Goal: Task Accomplishment & Management: Complete application form

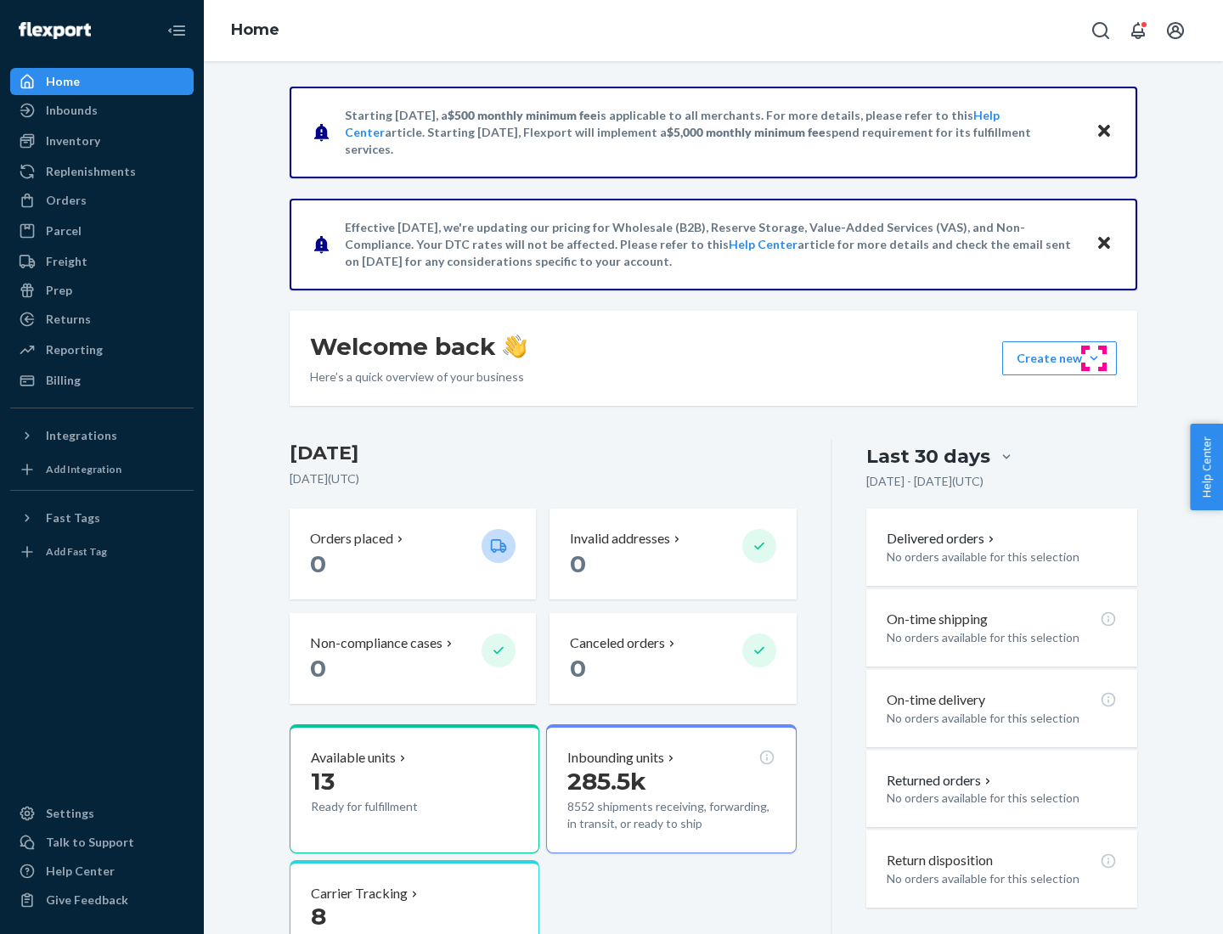
click at [1094, 358] on button "Create new Create new inbound Create new order Create new product" at bounding box center [1059, 358] width 115 height 34
click at [102, 110] on div "Inbounds" at bounding box center [102, 111] width 180 height 24
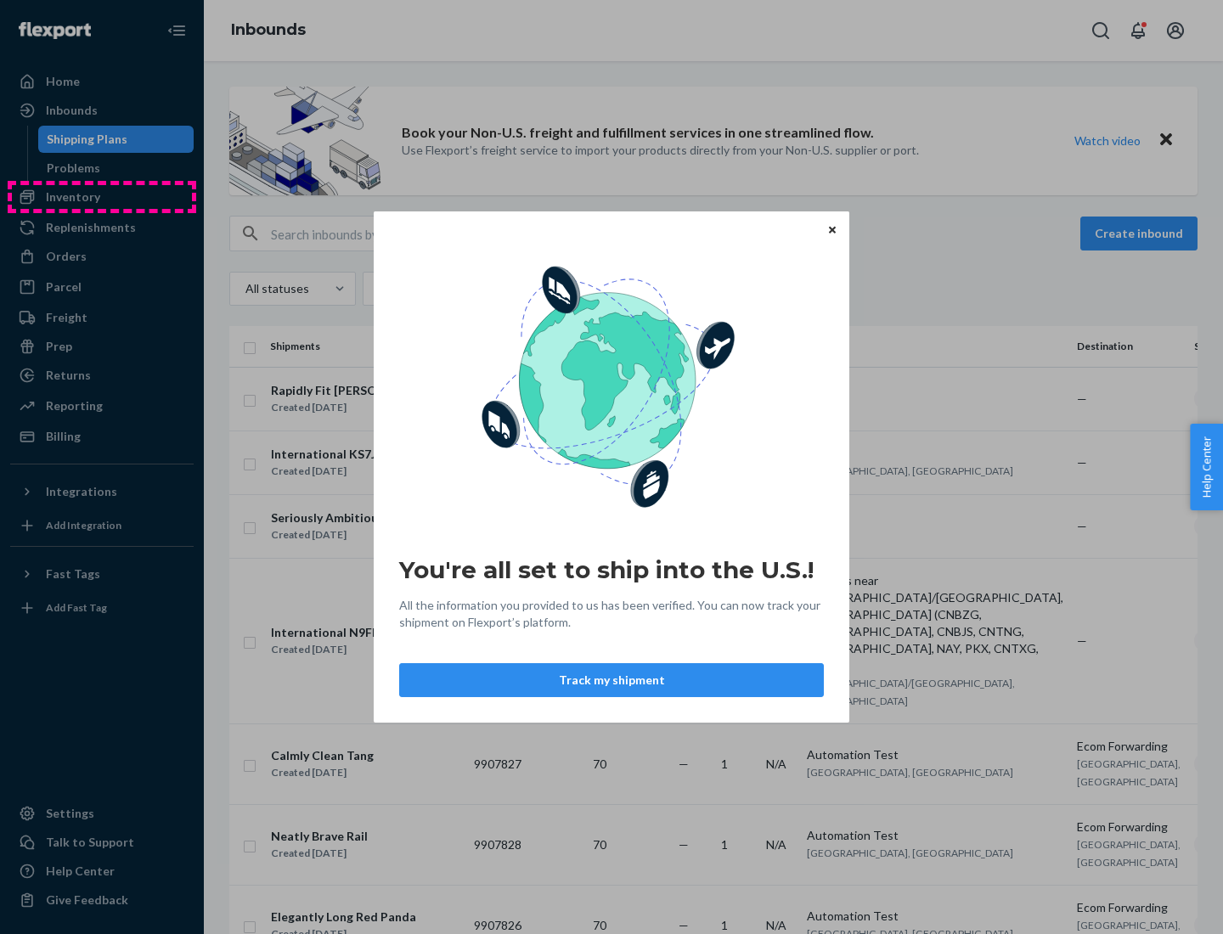
click at [102, 197] on div "You're all set to ship into the U.S.! All the information you provided to us ha…" at bounding box center [611, 467] width 1223 height 934
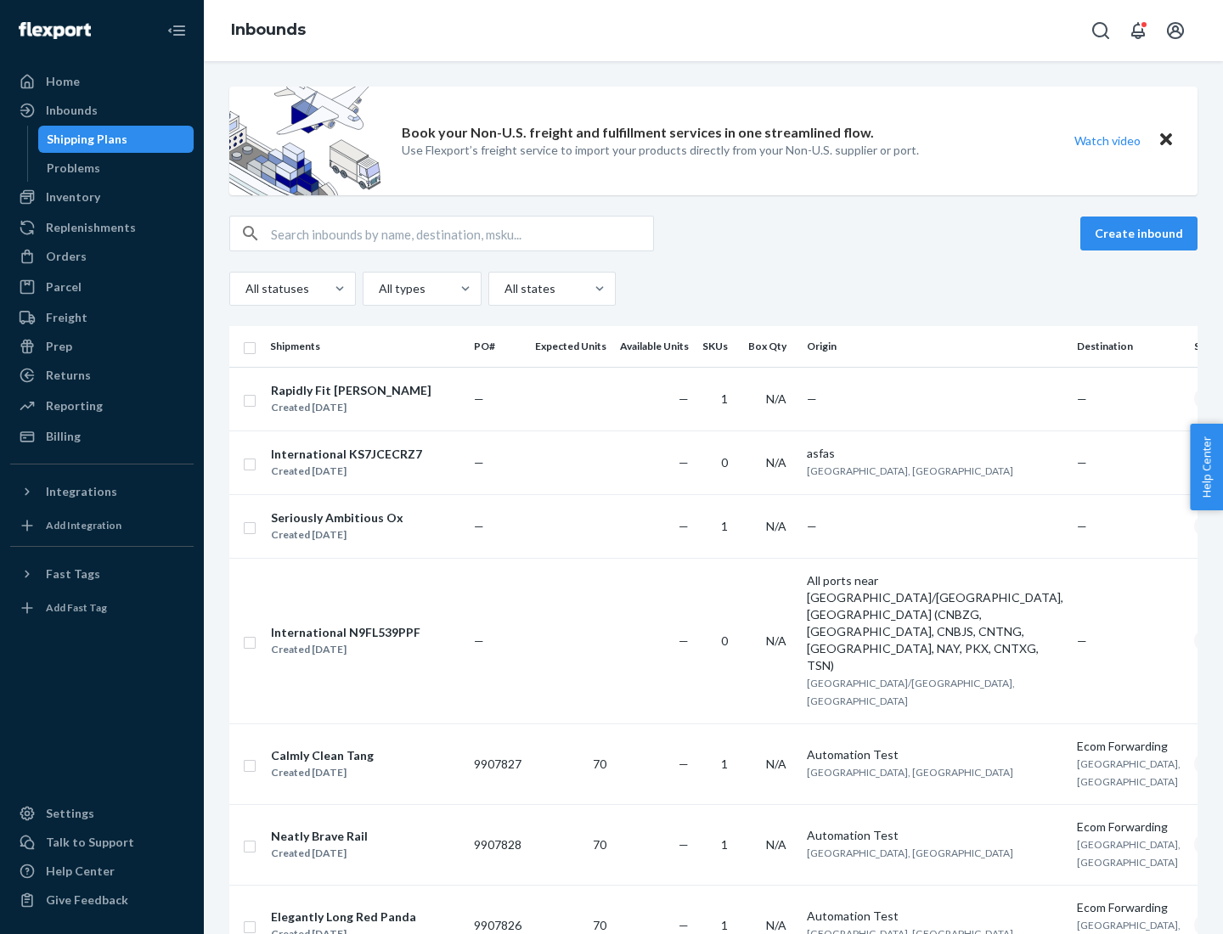
click at [714, 31] on div "Inbounds" at bounding box center [713, 30] width 1019 height 61
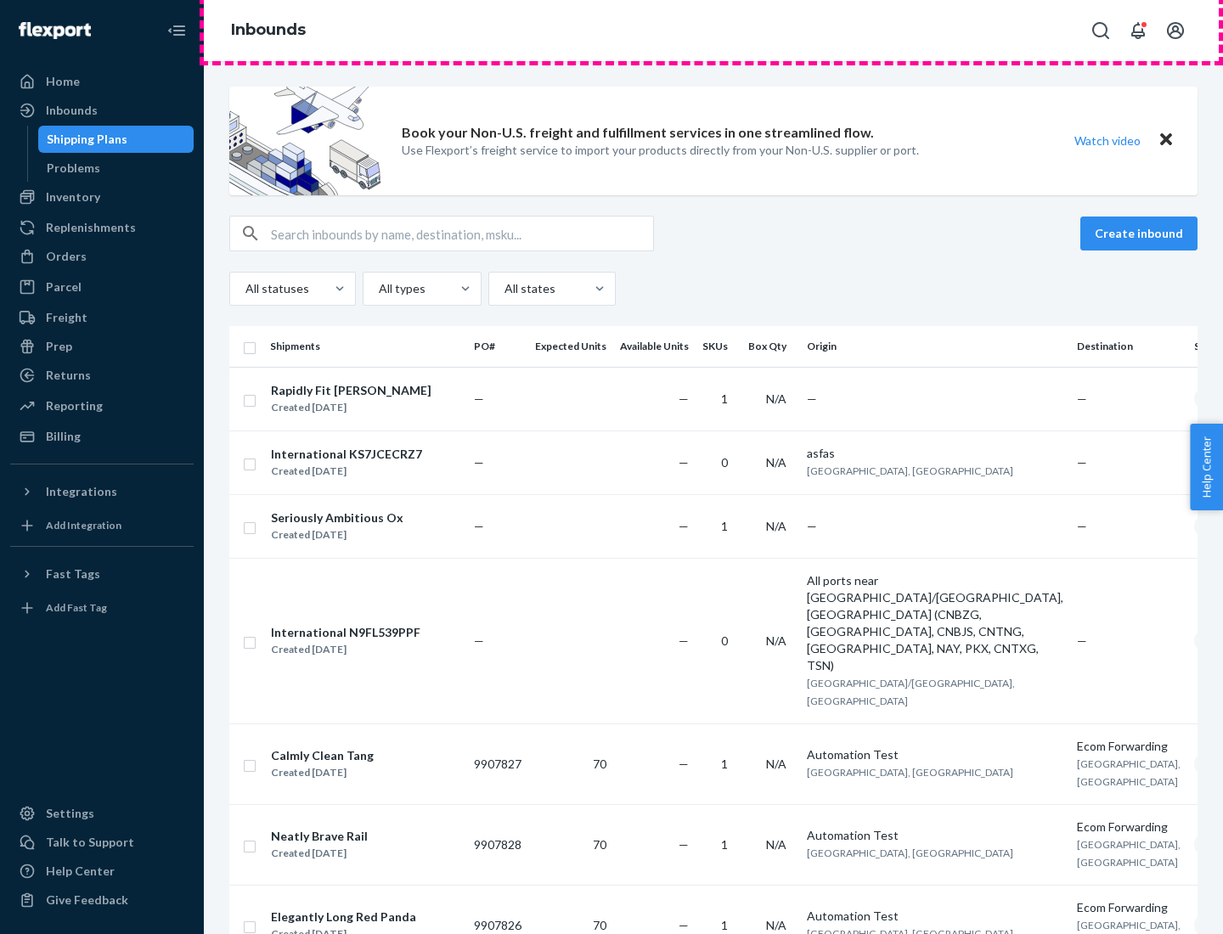
click at [714, 31] on div "Inbounds" at bounding box center [713, 30] width 1019 height 61
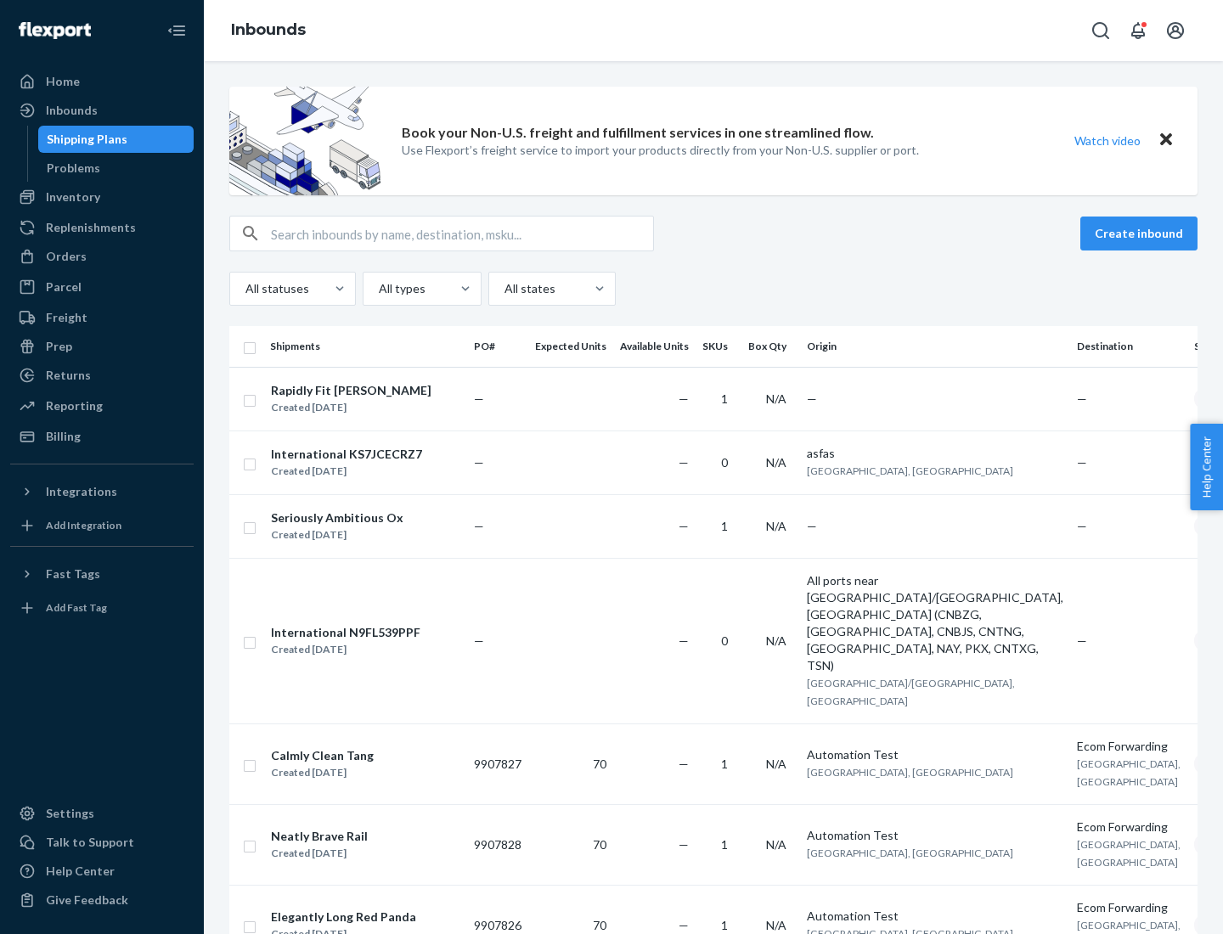
click at [714, 289] on div "All statuses All types All states" at bounding box center [713, 289] width 968 height 34
click at [84, 139] on div "Shipping Plans" at bounding box center [87, 139] width 81 height 17
click at [1142, 234] on button "Create inbound" at bounding box center [1138, 234] width 117 height 34
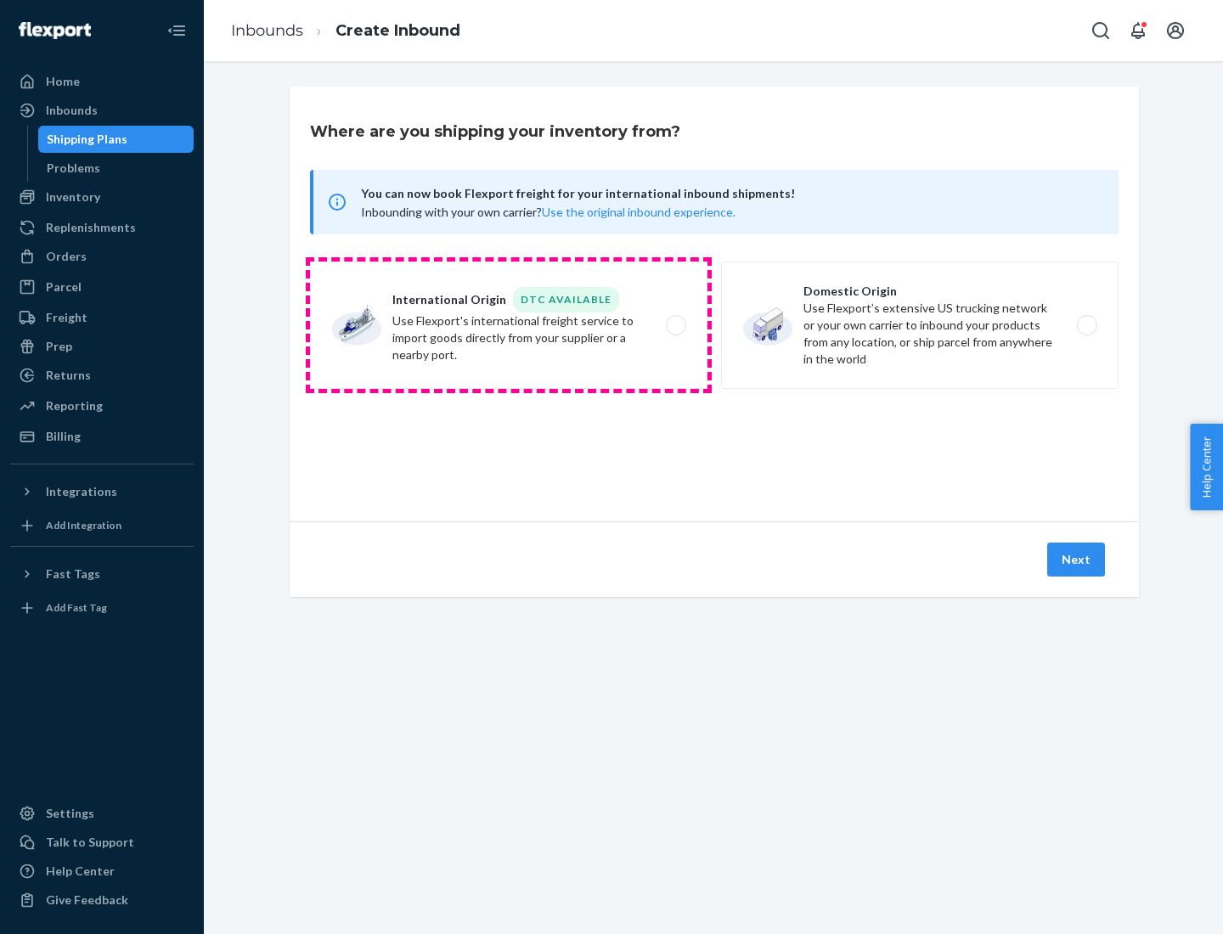
click at [509, 325] on label "International Origin DTC Available Use Flexport's international freight service…" at bounding box center [509, 325] width 398 height 127
click at [675, 325] on input "International Origin DTC Available Use Flexport's international freight service…" at bounding box center [680, 325] width 11 height 11
radio input "true"
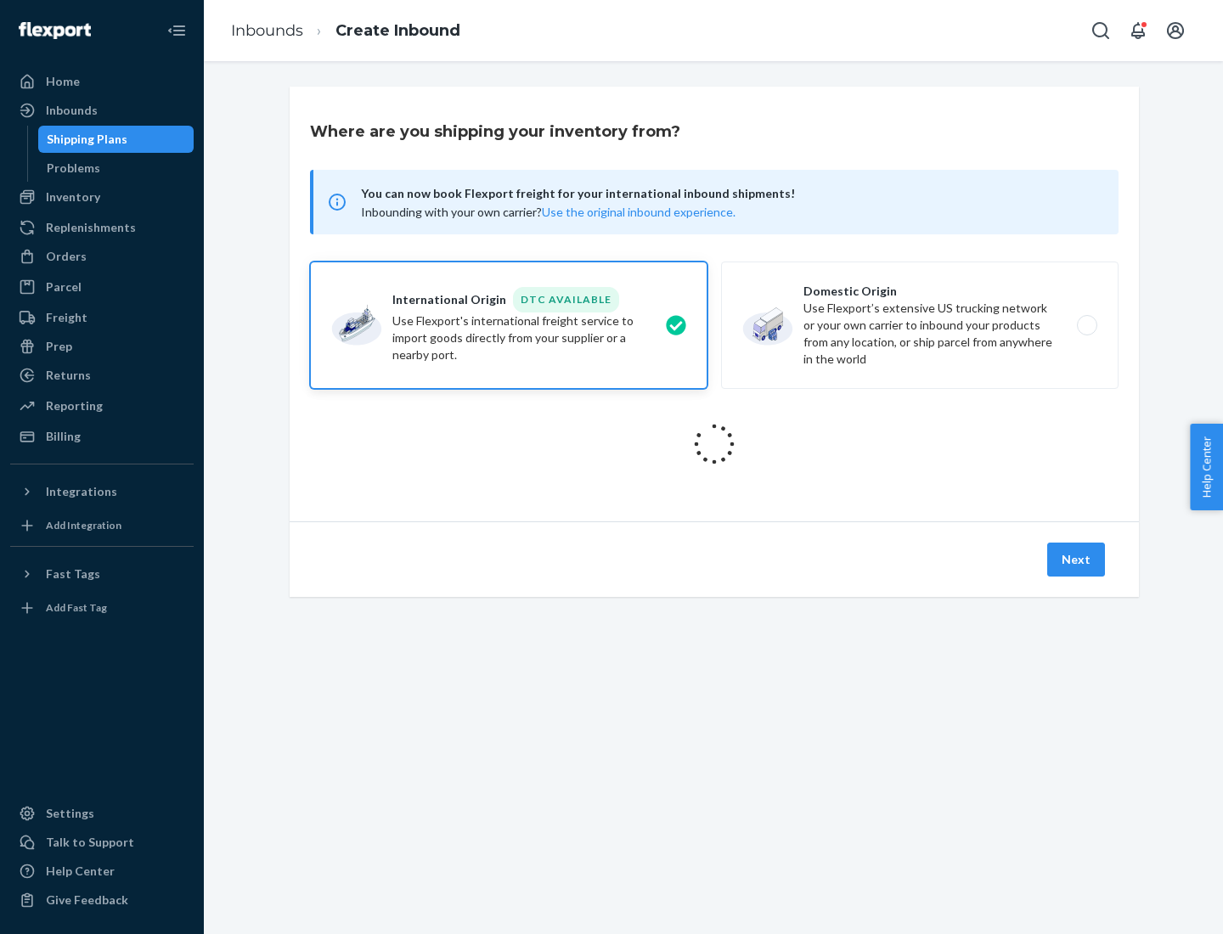
click at [714, 444] on icon at bounding box center [714, 444] width 59 height 59
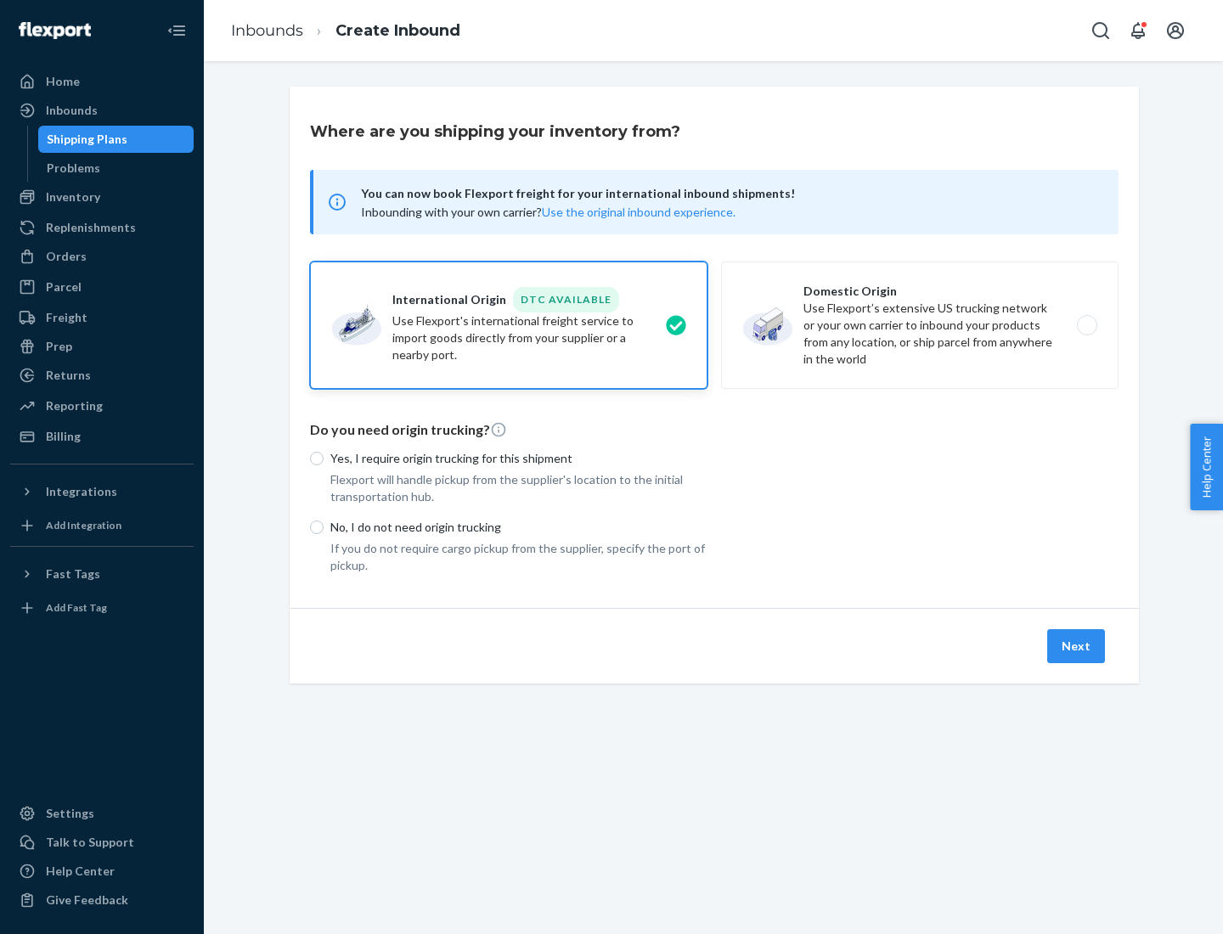
click at [519, 458] on p "Yes, I require origin trucking for this shipment" at bounding box center [518, 458] width 377 height 17
click at [324, 458] on input "Yes, I require origin trucking for this shipment" at bounding box center [317, 459] width 14 height 14
radio input "true"
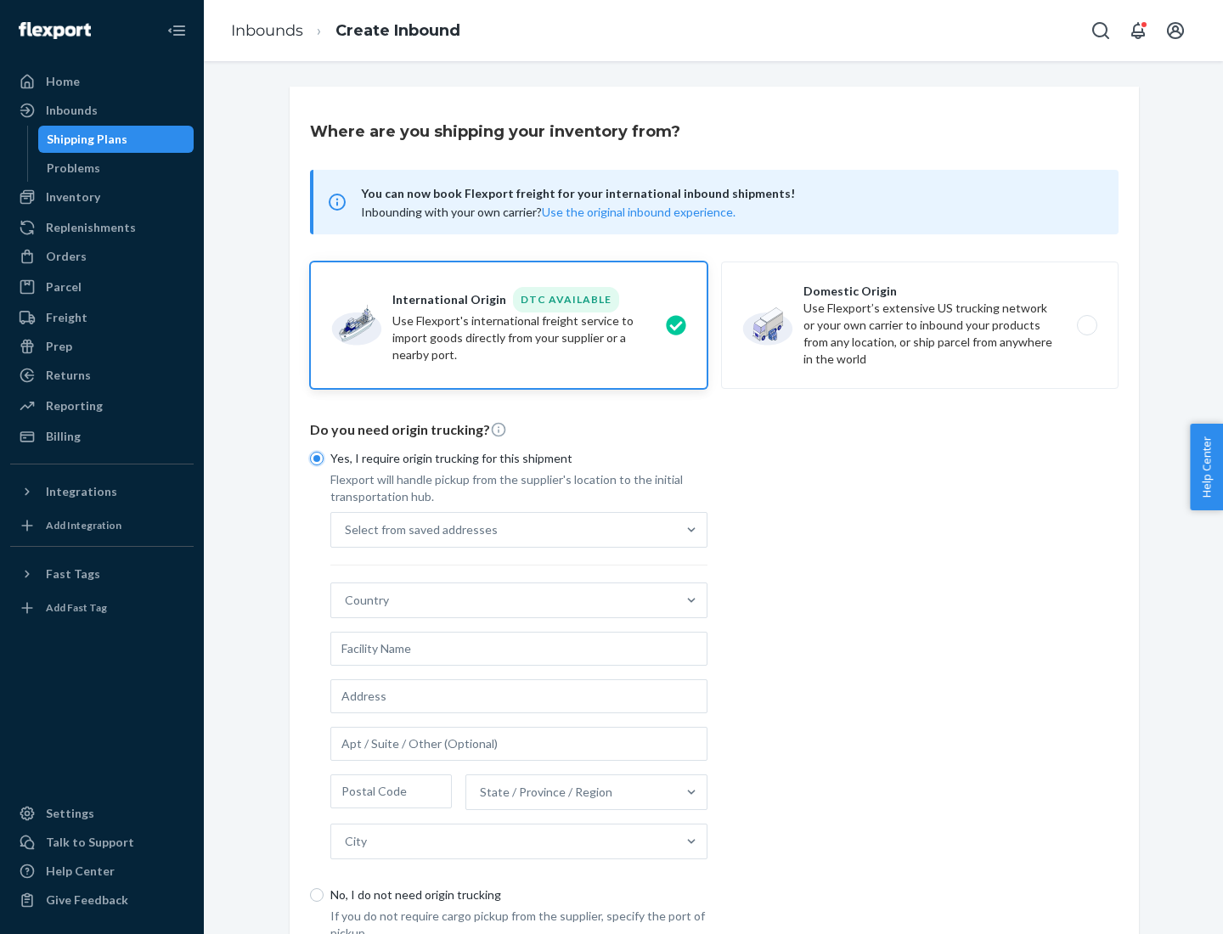
scroll to position [32, 0]
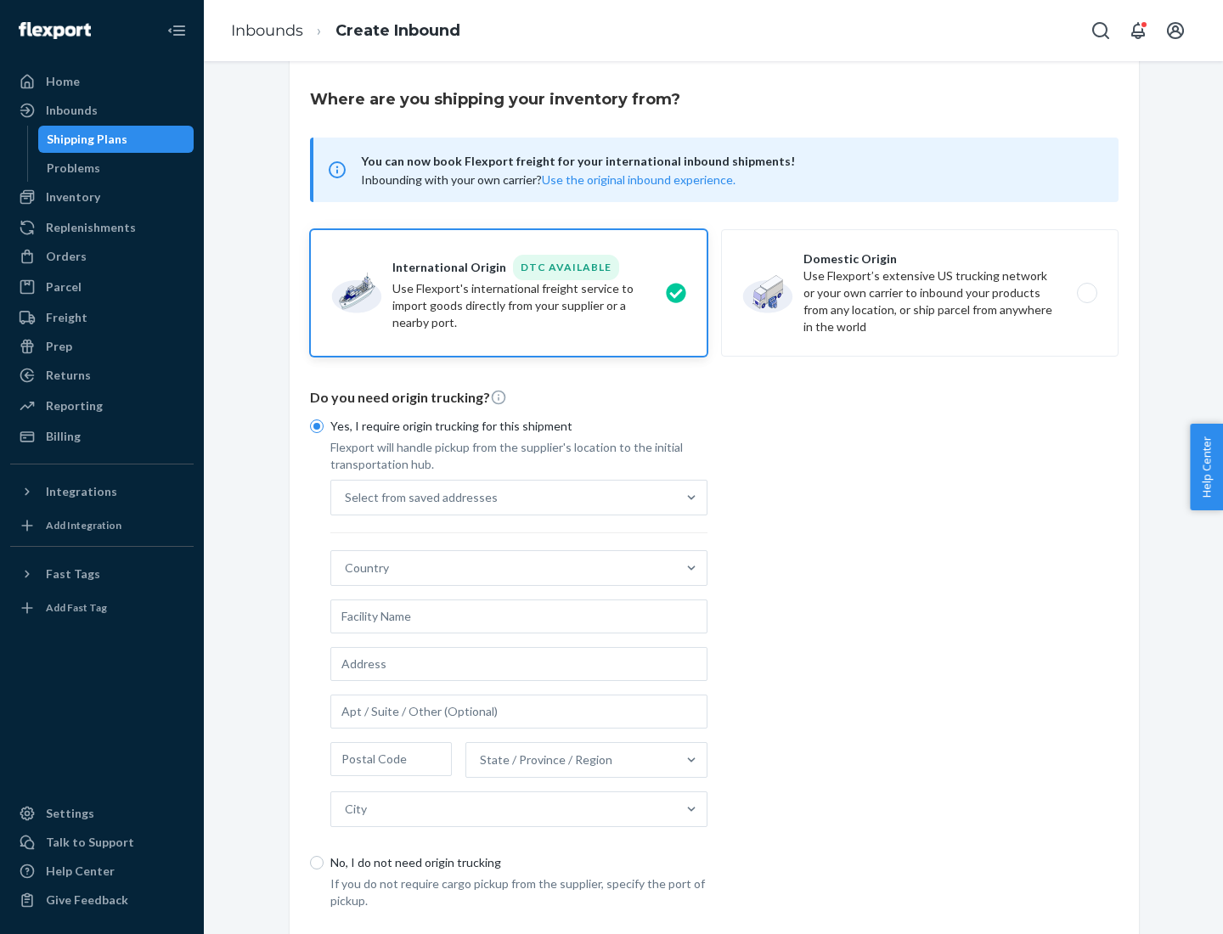
click at [504, 497] on div "Select from saved addresses" at bounding box center [503, 498] width 345 height 34
click at [347, 497] on input "Select from saved addresses" at bounding box center [346, 497] width 2 height 17
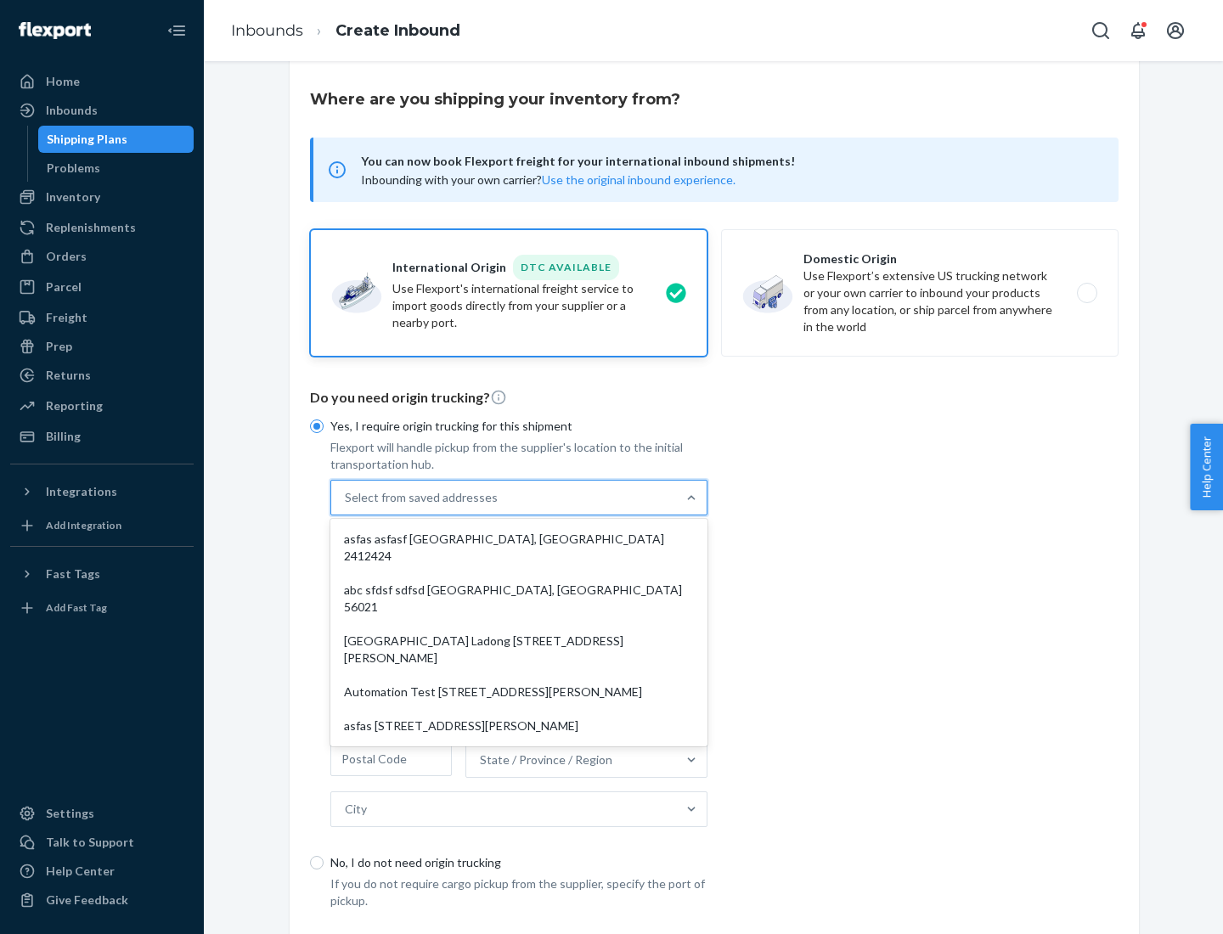
scroll to position [74, 0]
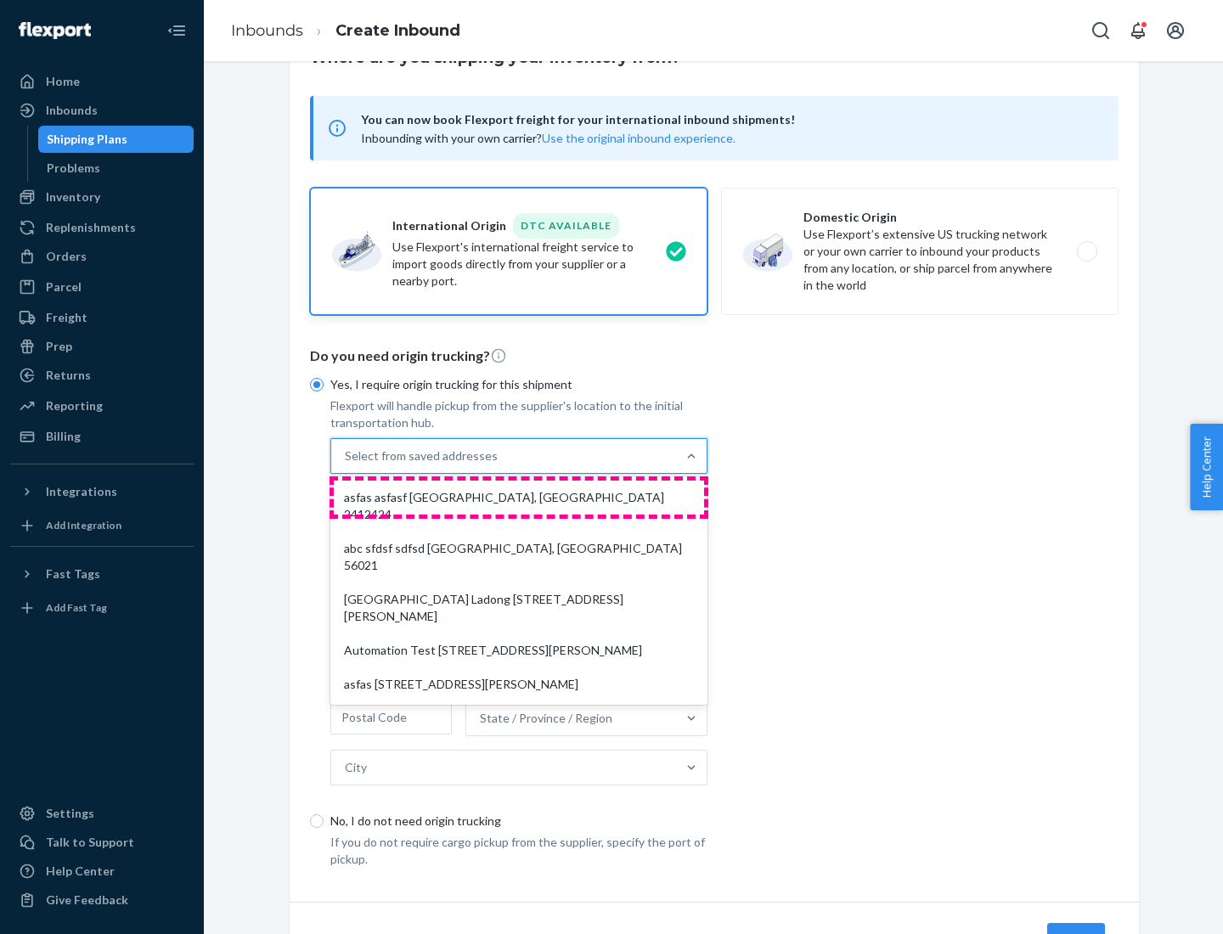
click at [519, 497] on div "asfas asfasf [GEOGRAPHIC_DATA], [GEOGRAPHIC_DATA] 2412424" at bounding box center [519, 506] width 370 height 51
click at [347, 465] on input "option asfas asfasf [GEOGRAPHIC_DATA], [GEOGRAPHIC_DATA] 2412424 focused, 1 of …" at bounding box center [346, 456] width 2 height 17
type input "asfas"
type input "asfasf"
type input "2412424"
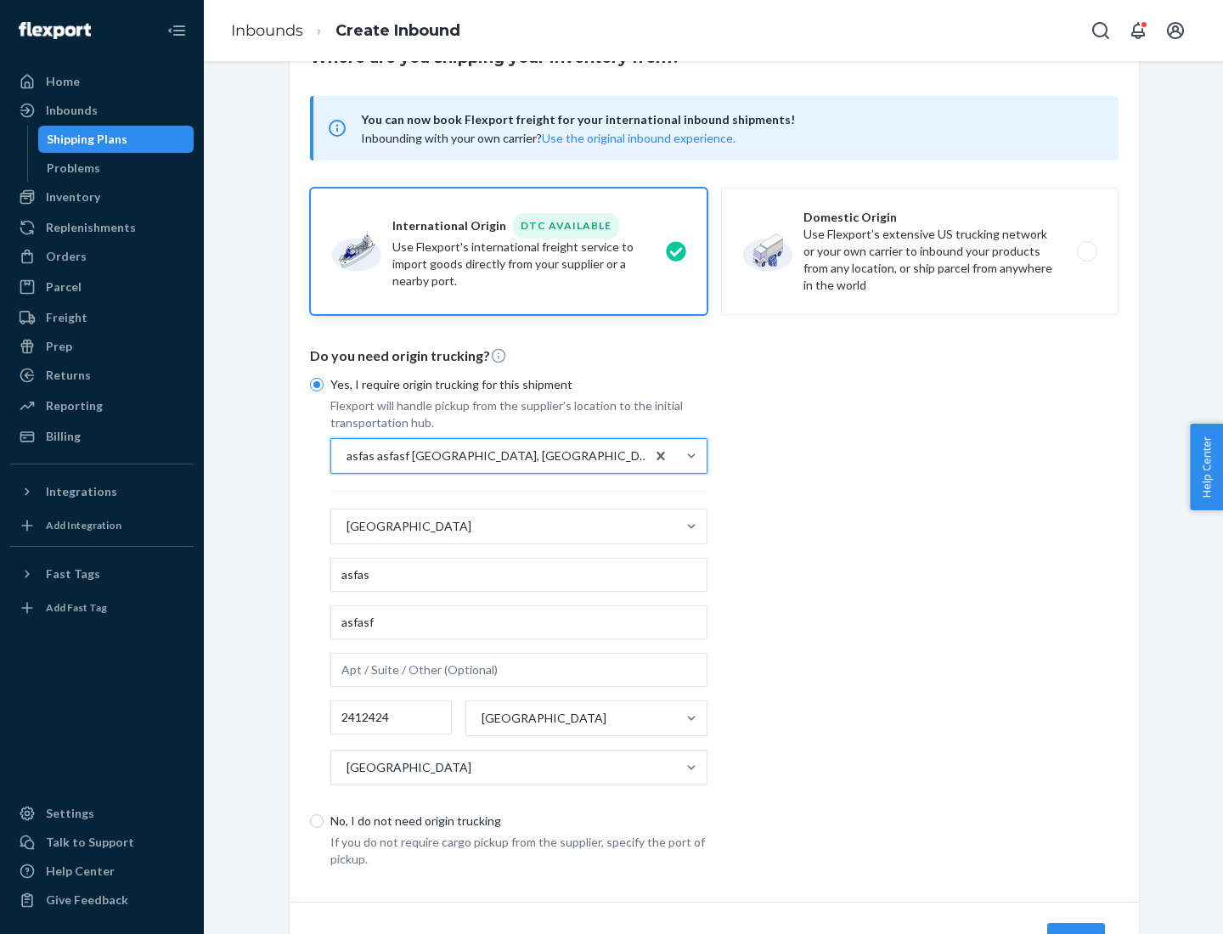
scroll to position [158, 0]
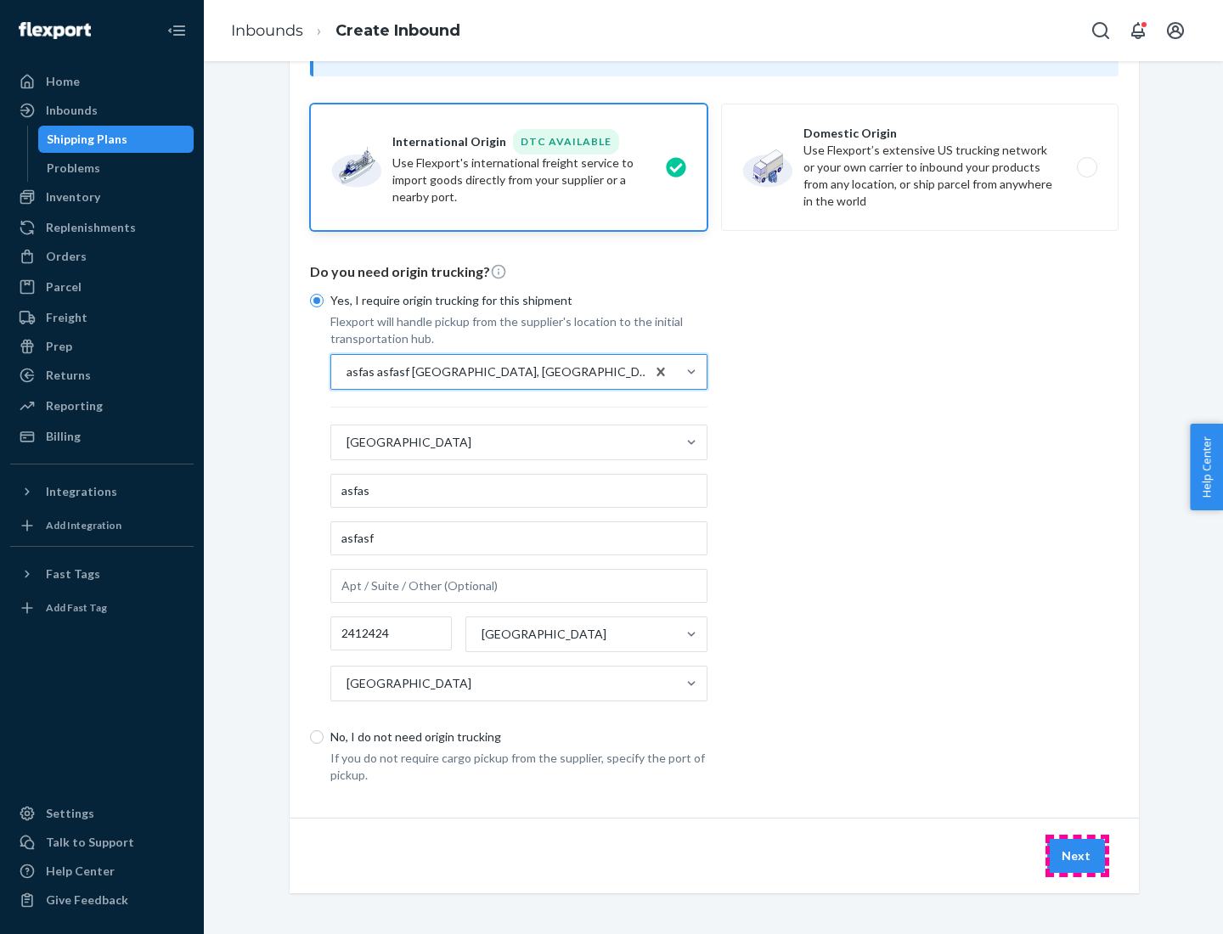
click at [1077, 855] on button "Next" at bounding box center [1076, 856] width 58 height 34
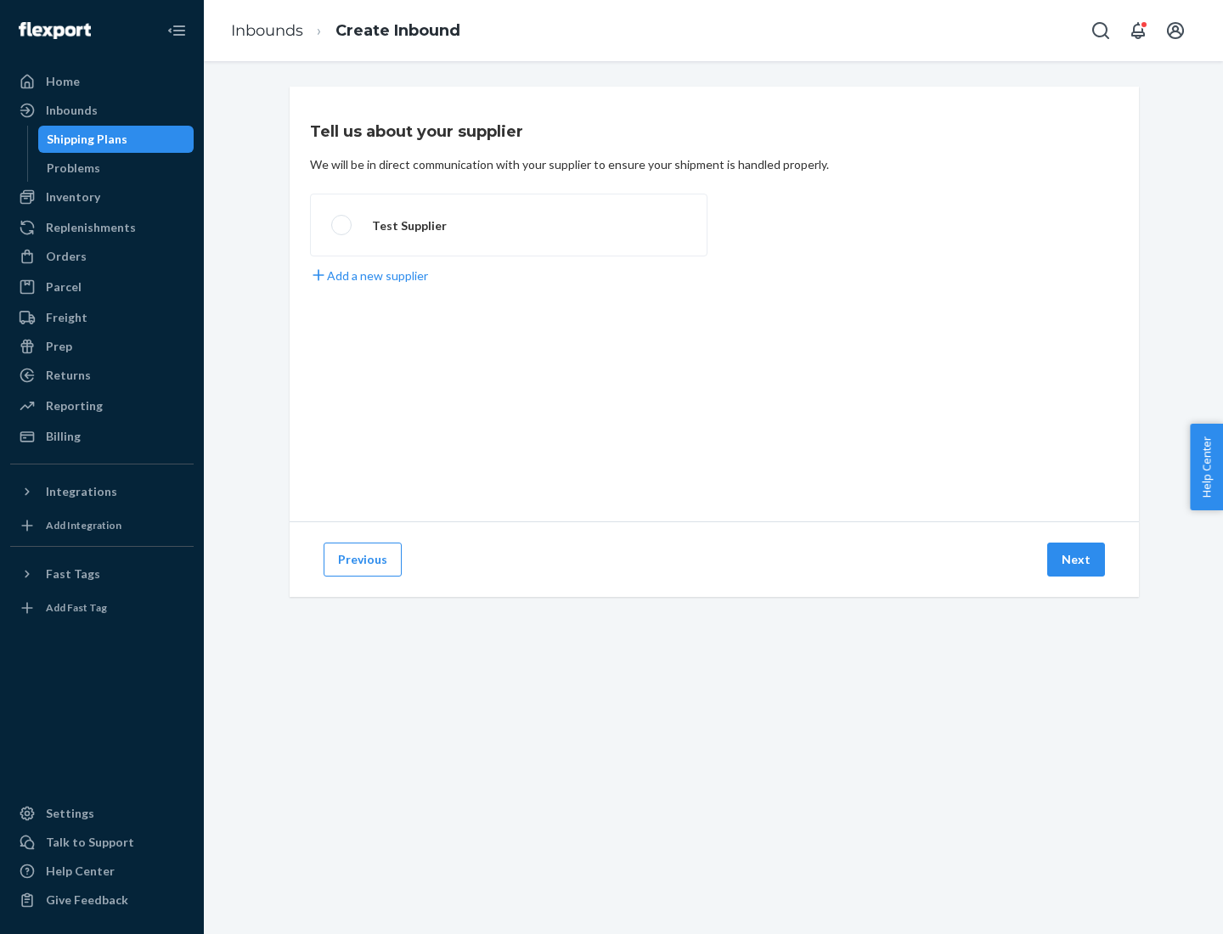
click at [509, 225] on label "Test Supplier" at bounding box center [509, 225] width 398 height 63
click at [342, 225] on input "Test Supplier" at bounding box center [336, 225] width 11 height 11
radio input "true"
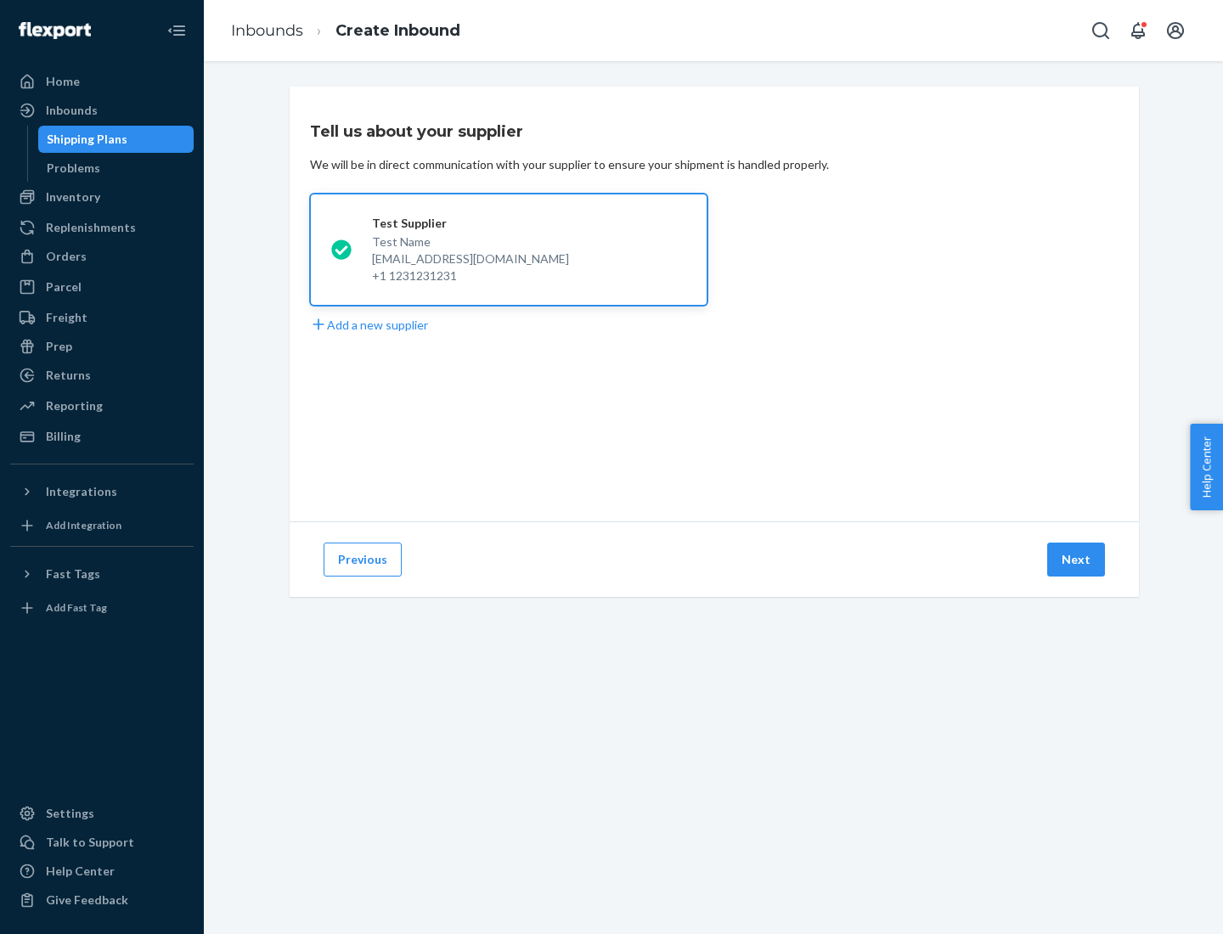
click at [1077, 560] on button "Next" at bounding box center [1076, 560] width 58 height 34
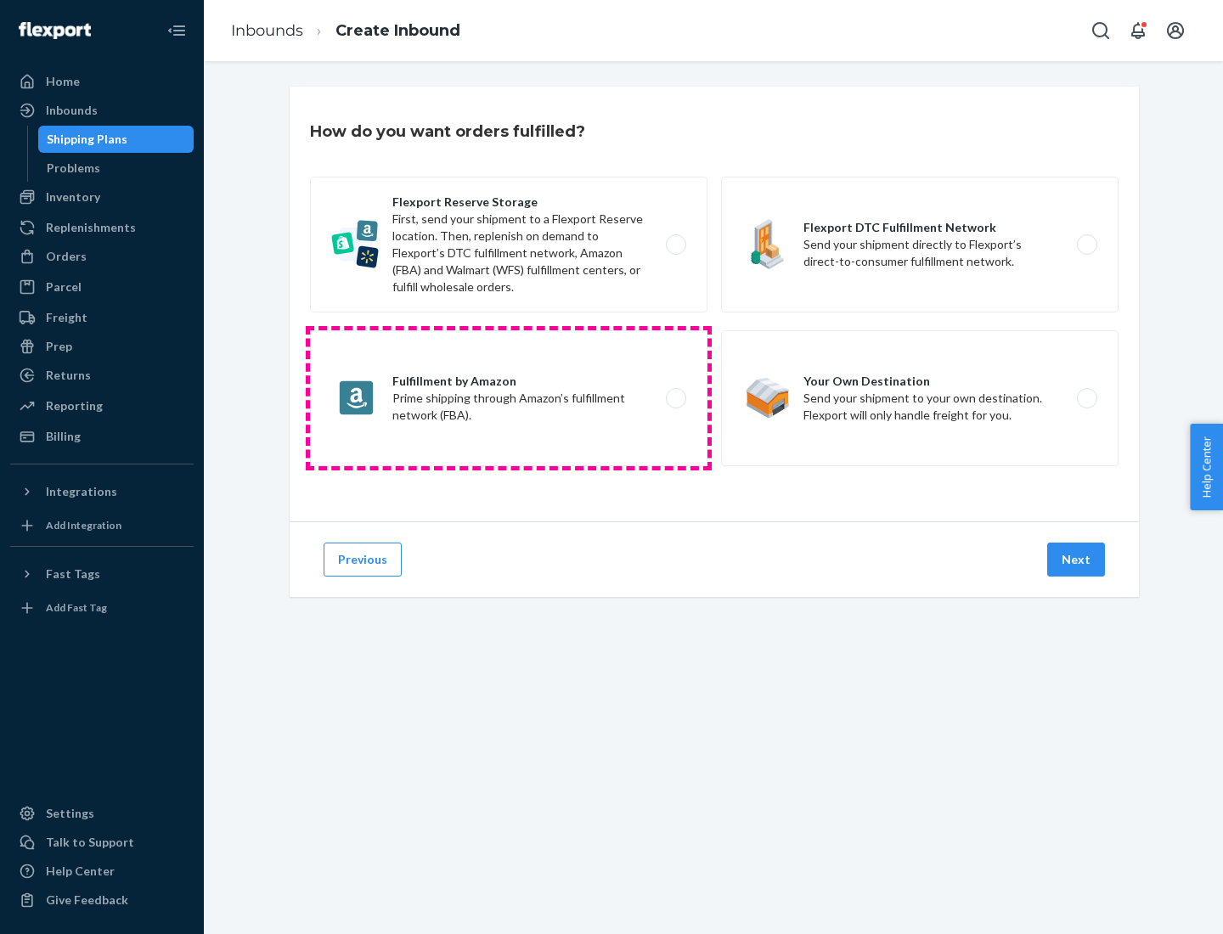
click at [509, 398] on label "Fulfillment by Amazon Prime shipping through Amazon’s fulfillment network (FBA)." at bounding box center [509, 398] width 398 height 136
click at [675, 398] on input "Fulfillment by Amazon Prime shipping through Amazon’s fulfillment network (FBA)." at bounding box center [680, 398] width 11 height 11
radio input "true"
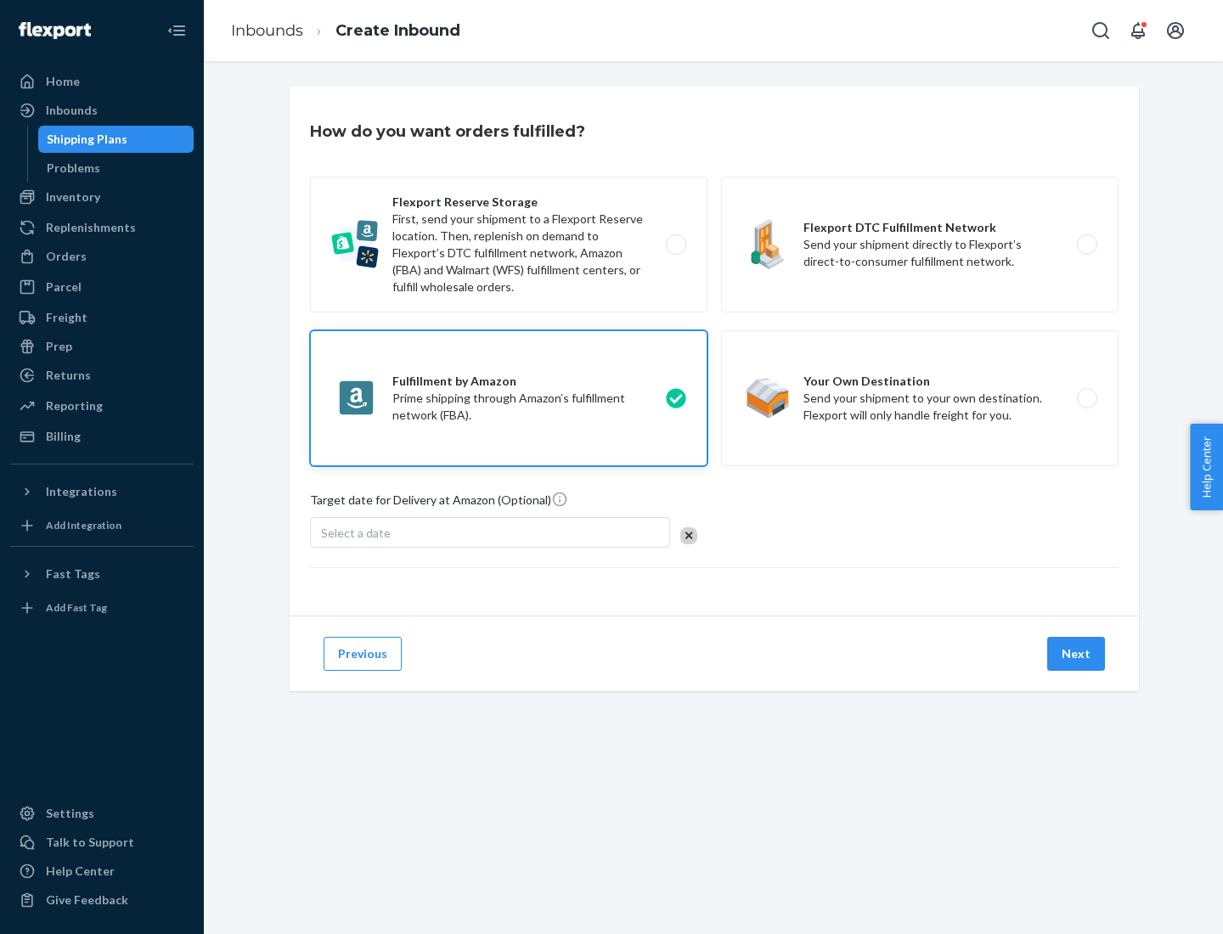
click at [1077, 654] on button "Next" at bounding box center [1076, 654] width 58 height 34
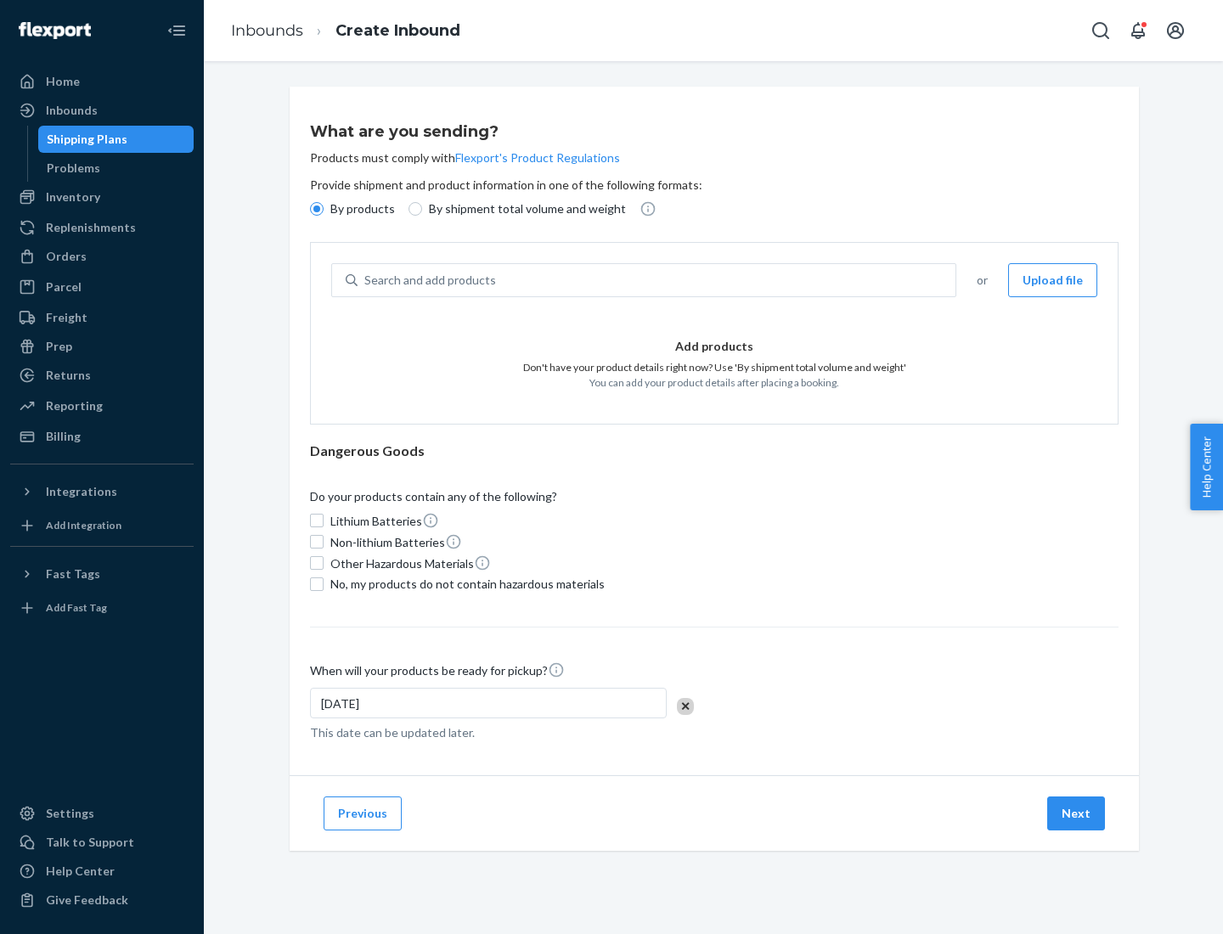
click at [522, 209] on p "By shipment total volume and weight" at bounding box center [527, 208] width 197 height 17
click at [422, 209] on input "By shipment total volume and weight" at bounding box center [416, 209] width 14 height 14
radio input "true"
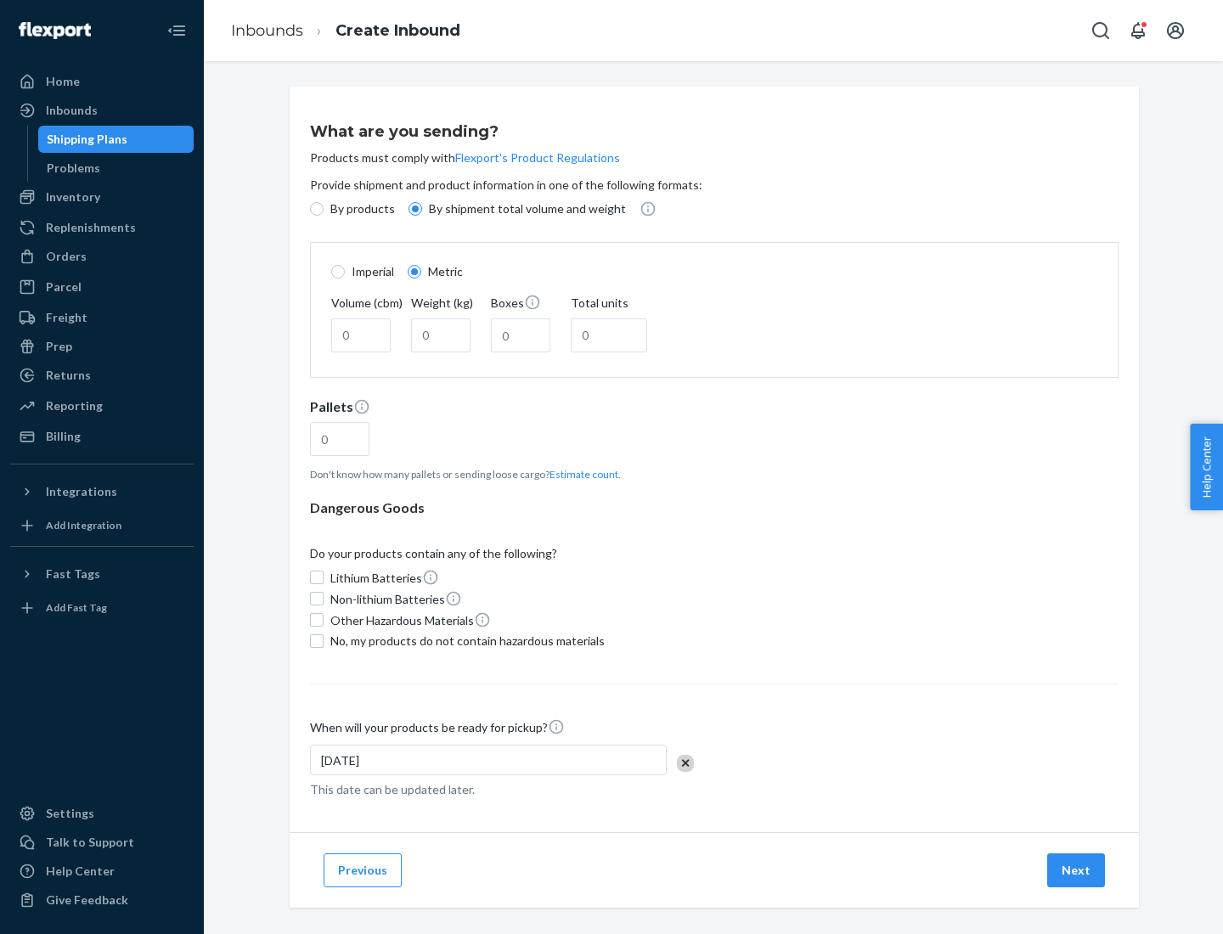
click at [361, 209] on p "By products" at bounding box center [362, 208] width 65 height 17
click at [324, 209] on input "By products" at bounding box center [317, 209] width 14 height 14
radio input "true"
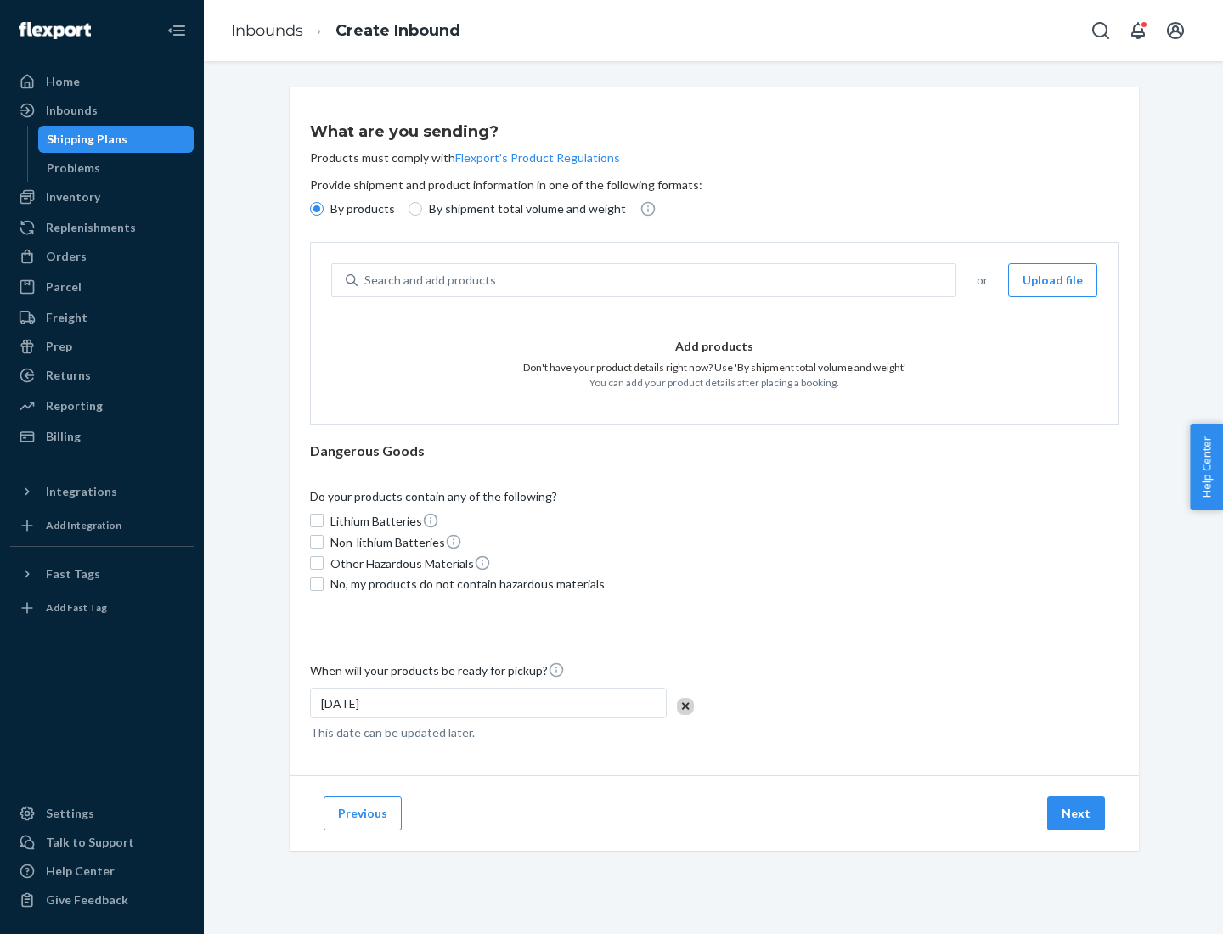
click at [657, 280] on div "Search and add products" at bounding box center [657, 280] width 598 height 31
click at [366, 280] on input "Search and add products" at bounding box center [365, 280] width 2 height 17
type input "test"
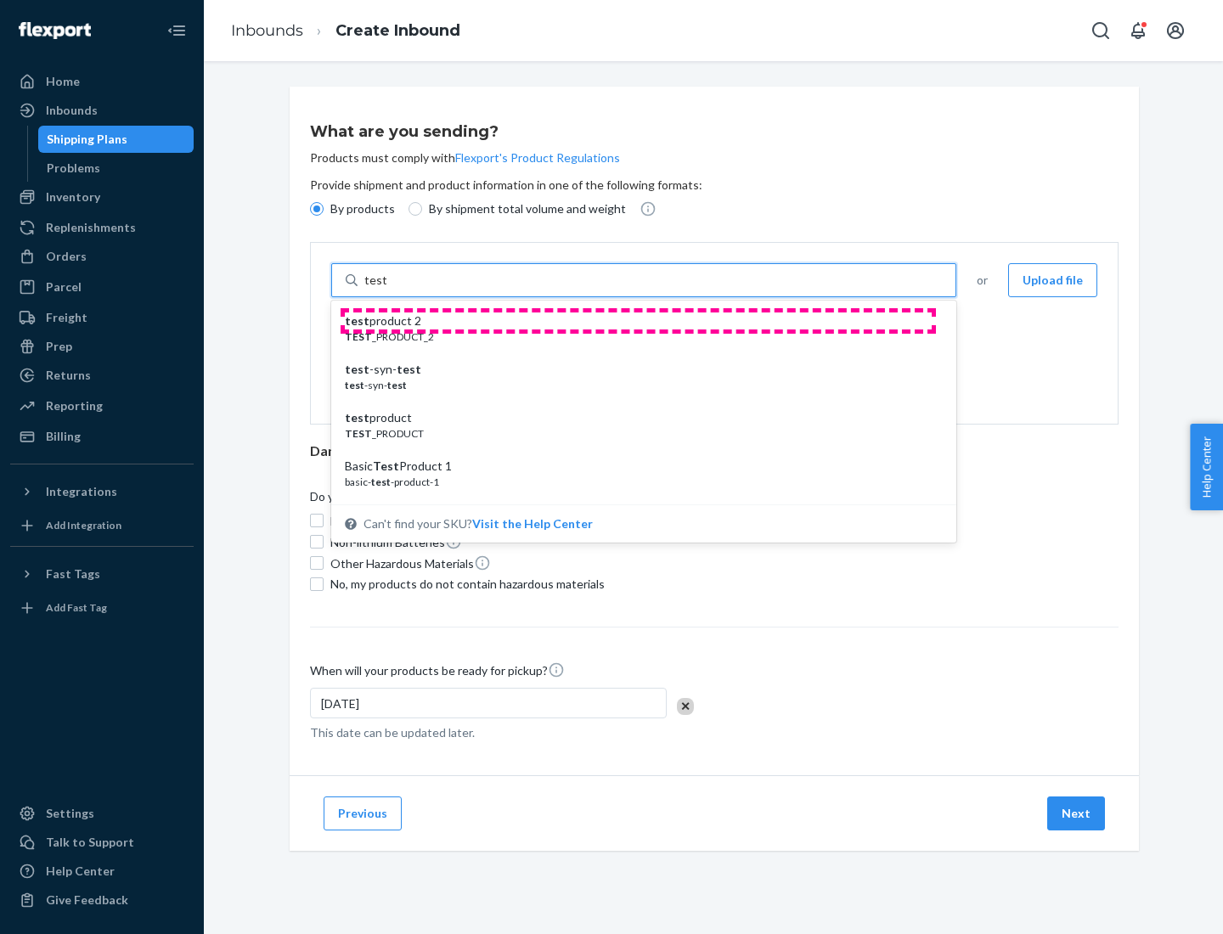
click at [638, 321] on div "test product 2" at bounding box center [637, 321] width 584 height 17
click at [386, 289] on input "test" at bounding box center [375, 280] width 22 height 17
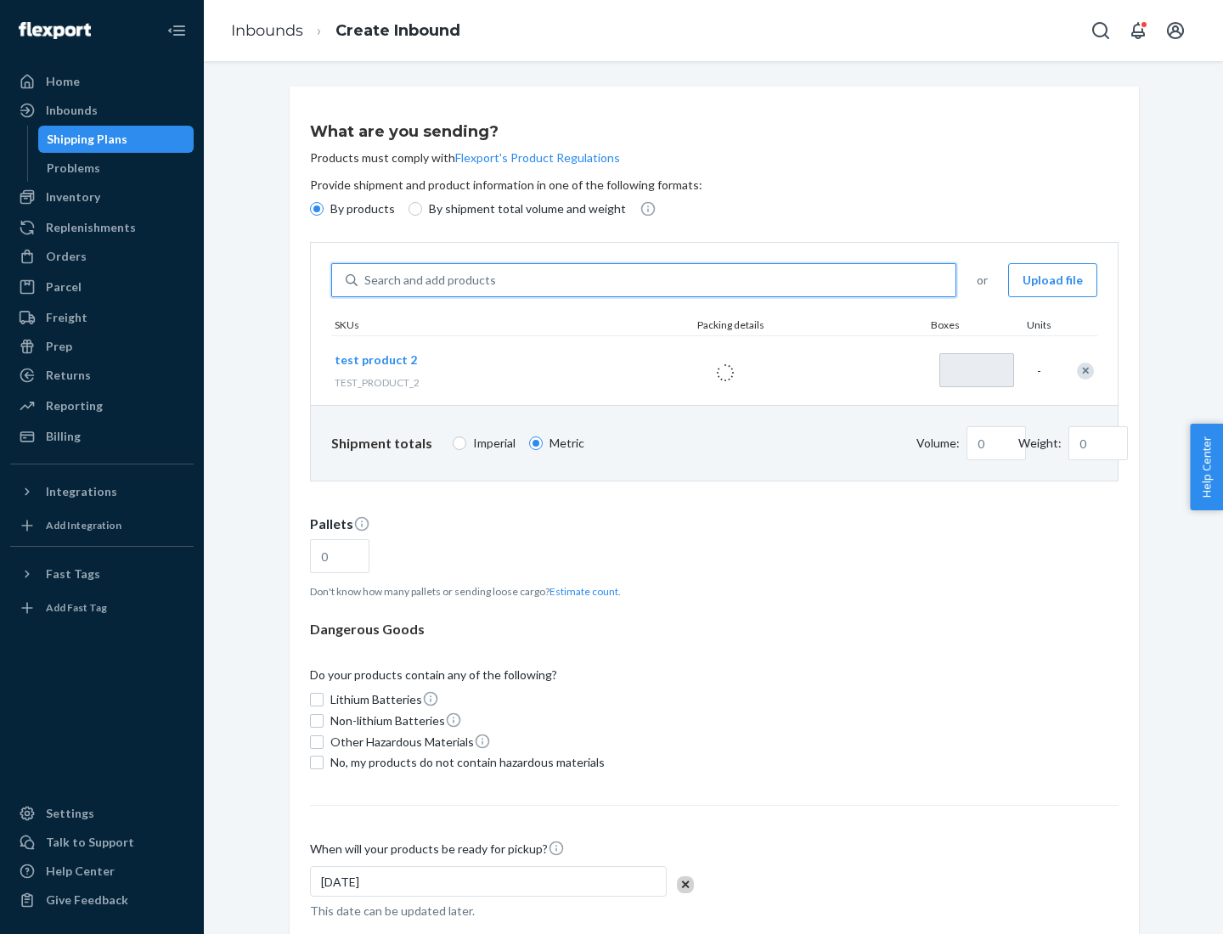
type input "1"
type input "0.02"
type input "22.23"
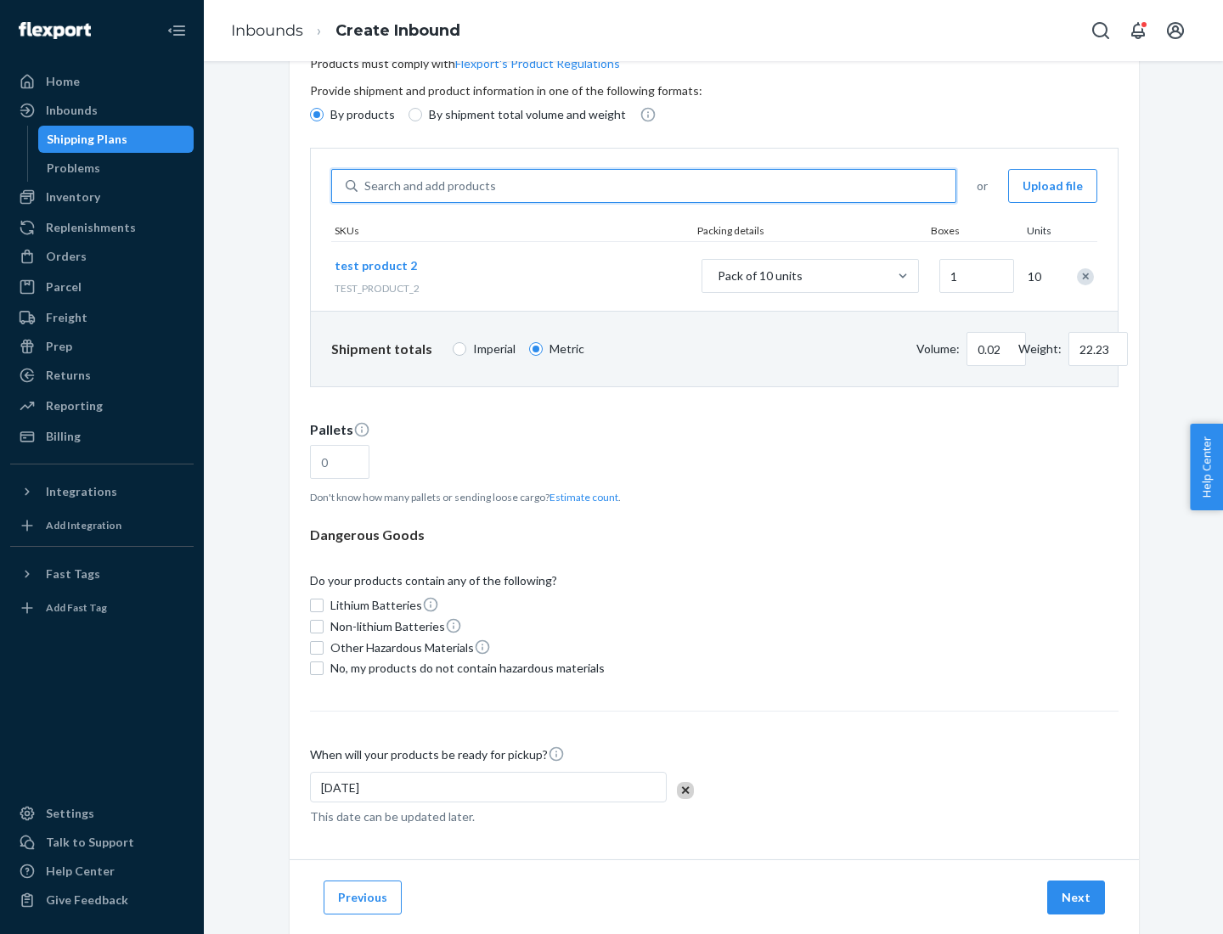
click at [580, 497] on button "Estimate count" at bounding box center [584, 497] width 69 height 14
type input "1"
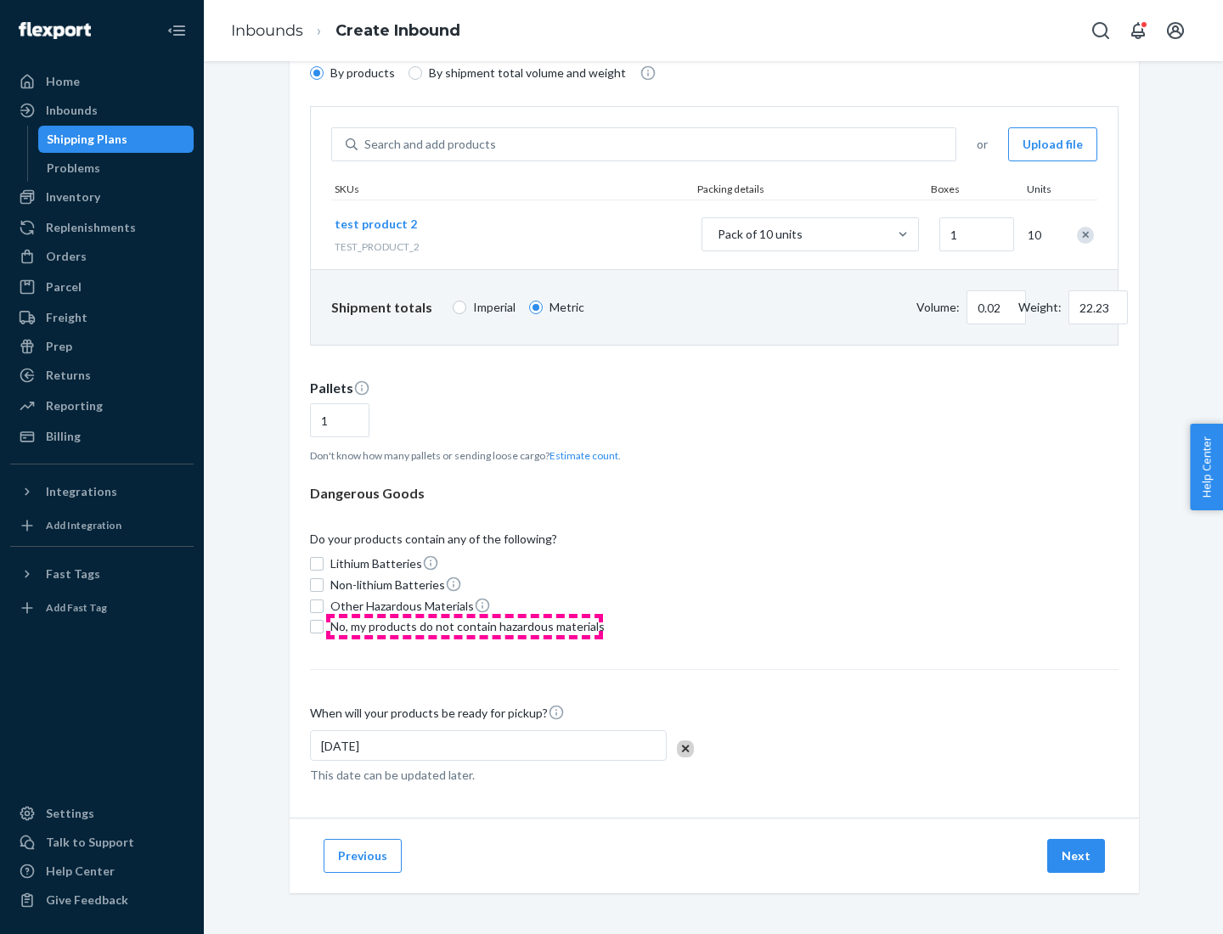
click at [465, 627] on span "No, my products do not contain hazardous materials" at bounding box center [467, 626] width 274 height 17
click at [324, 627] on input "No, my products do not contain hazardous materials" at bounding box center [317, 627] width 14 height 14
checkbox input "true"
click at [1077, 856] on button "Next" at bounding box center [1076, 856] width 58 height 34
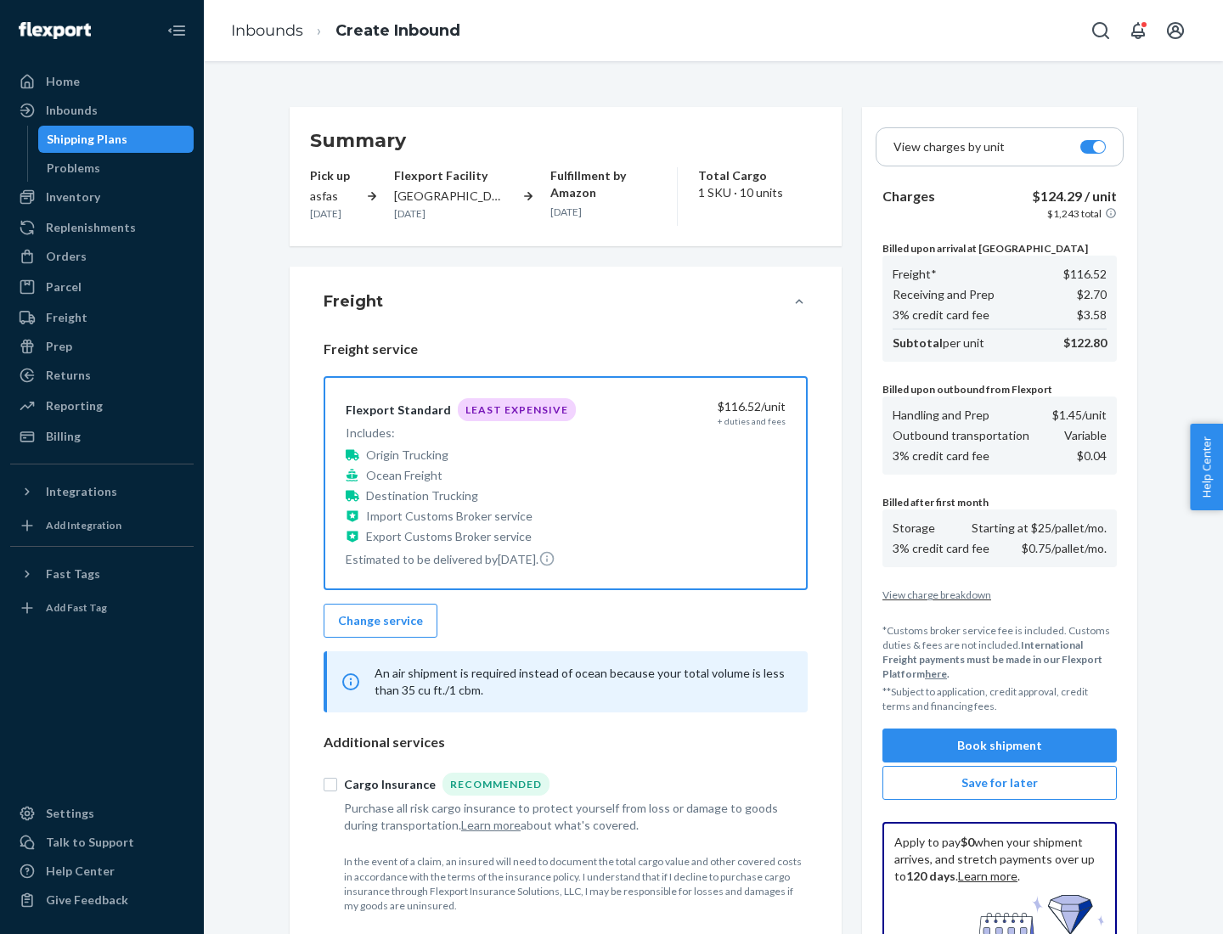
scroll to position [248, 0]
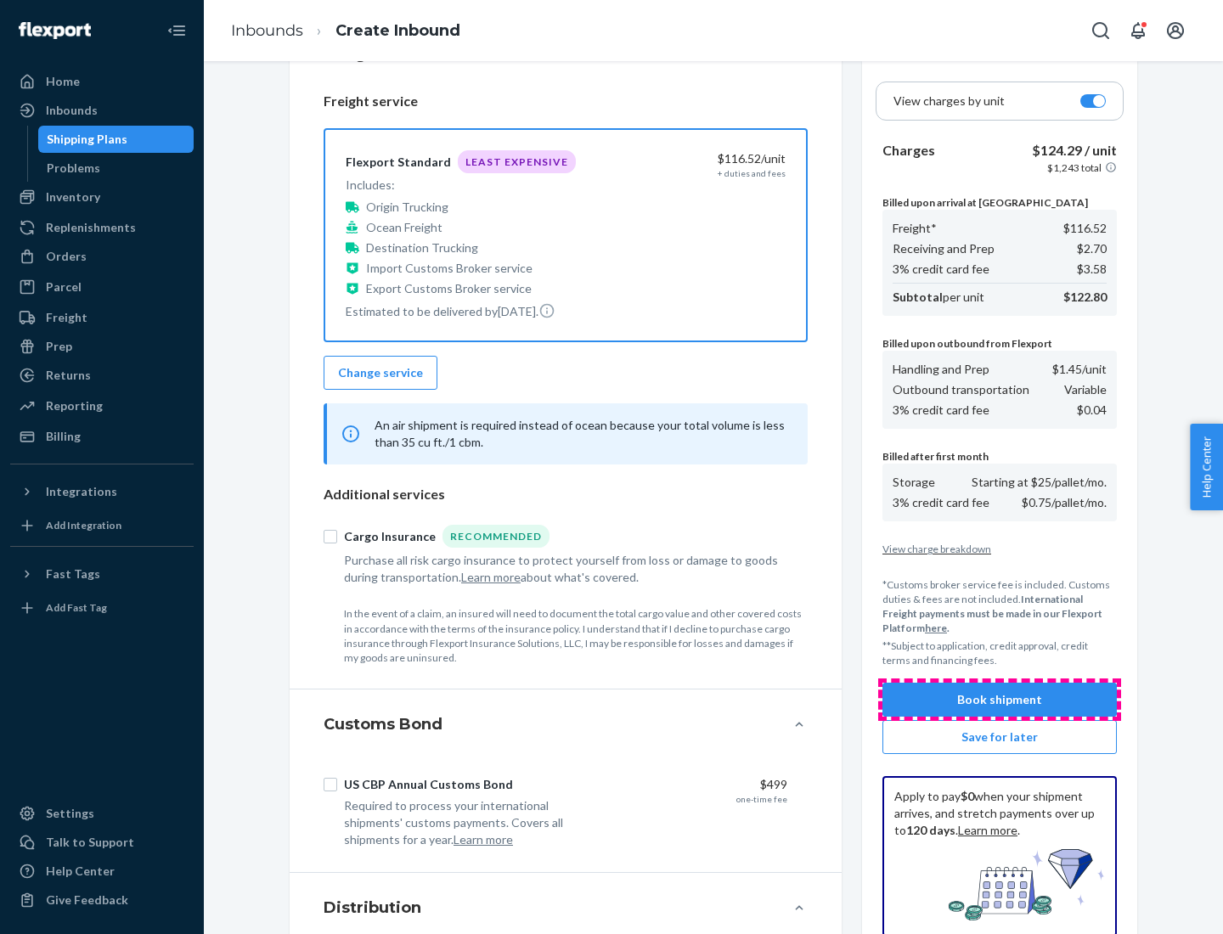
click at [1000, 700] on button "Book shipment" at bounding box center [1000, 700] width 234 height 34
